Goal: Task Accomplishment & Management: Complete application form

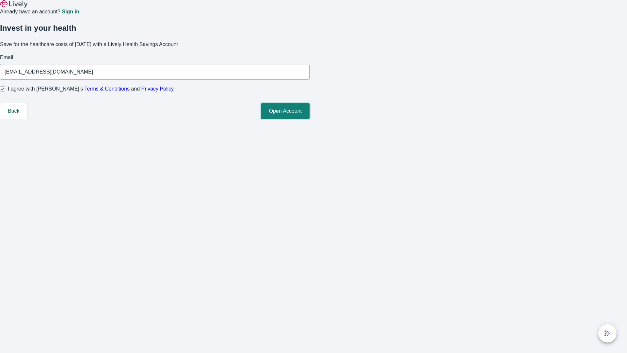
click at [310, 119] on button "Open Account" at bounding box center [285, 111] width 49 height 16
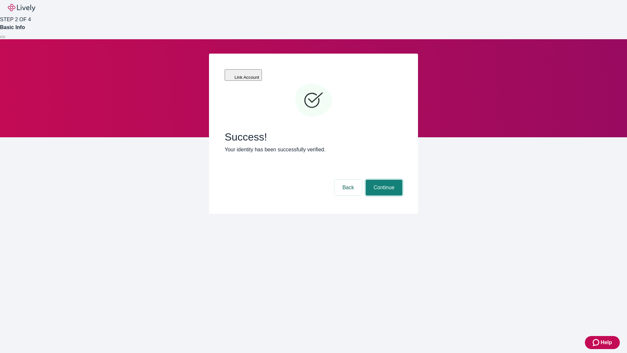
click at [383, 180] on button "Continue" at bounding box center [384, 188] width 37 height 16
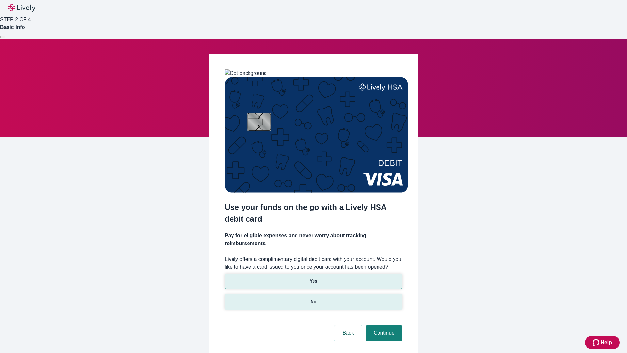
click at [313, 298] on p "No" at bounding box center [314, 301] width 6 height 7
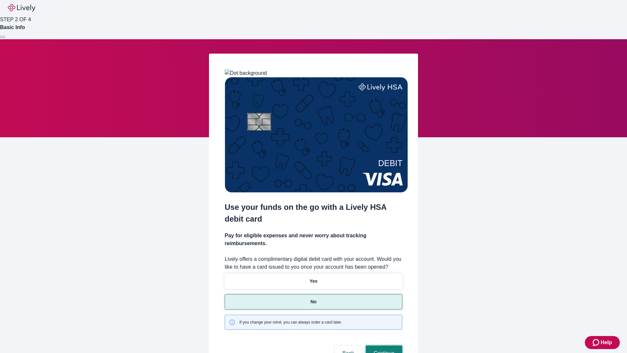
click at [383, 345] on button "Continue" at bounding box center [384, 353] width 37 height 16
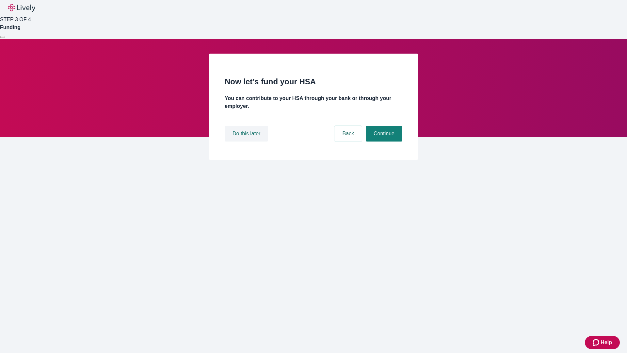
click at [247, 141] on button "Do this later" at bounding box center [246, 134] width 43 height 16
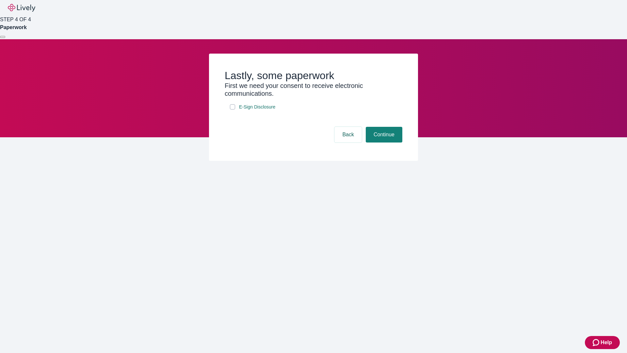
click at [232, 109] on input "E-Sign Disclosure" at bounding box center [232, 106] width 5 height 5
checkbox input "true"
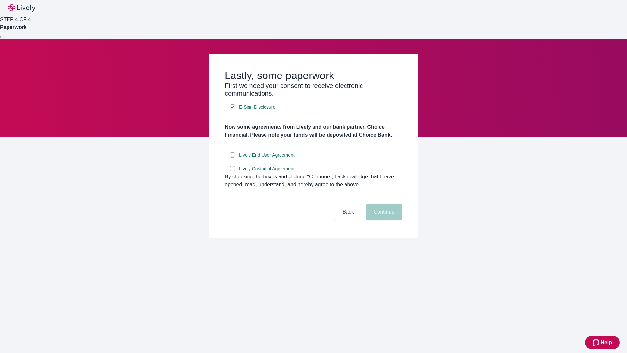
click at [232, 157] on input "Lively End User Agreement" at bounding box center [232, 154] width 5 height 5
checkbox input "true"
click at [232, 171] on input "Lively Custodial Agreement" at bounding box center [232, 168] width 5 height 5
checkbox input "true"
click at [383, 220] on button "Continue" at bounding box center [384, 212] width 37 height 16
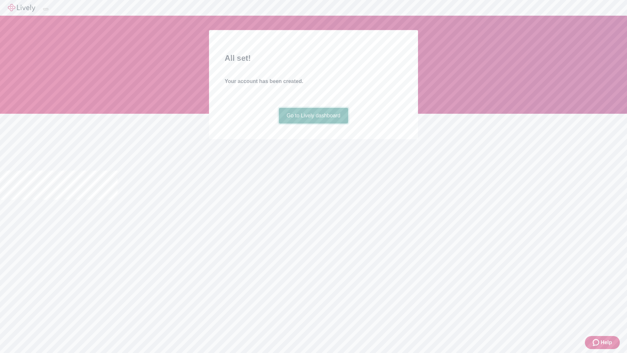
click at [313, 123] on link "Go to Lively dashboard" at bounding box center [314, 116] width 70 height 16
